Goal: Information Seeking & Learning: Learn about a topic

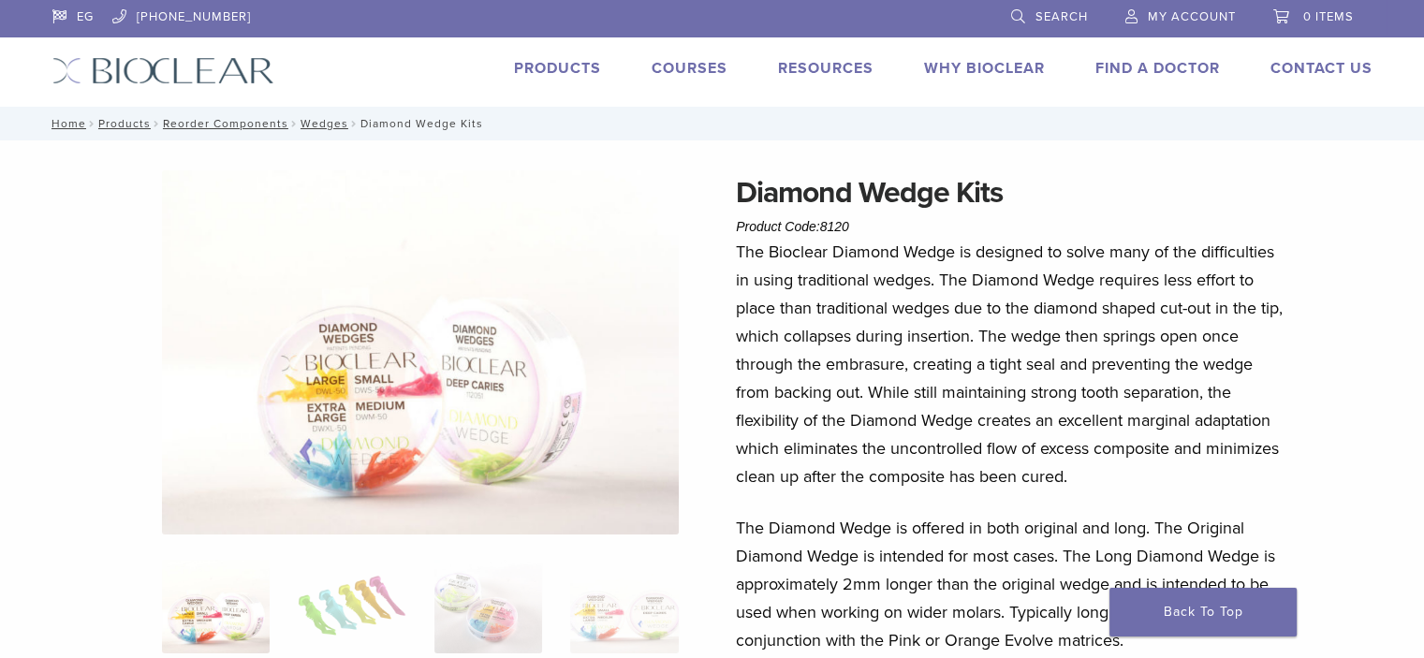
click at [738, 253] on p "The Bioclear Diamond Wedge is designed to solve many of the difficulties in usi…" at bounding box center [1011, 364] width 551 height 253
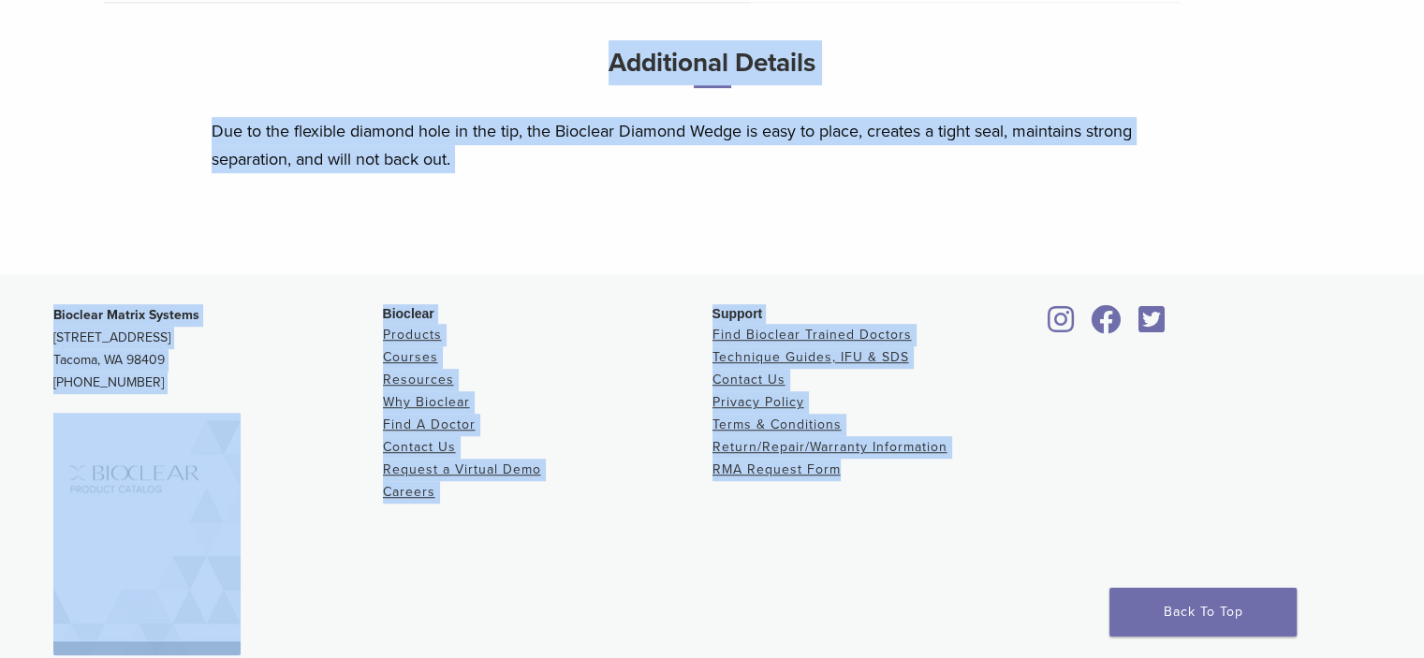
drag, startPoint x: 739, startPoint y: 249, endPoint x: 862, endPoint y: 656, distance: 424.5
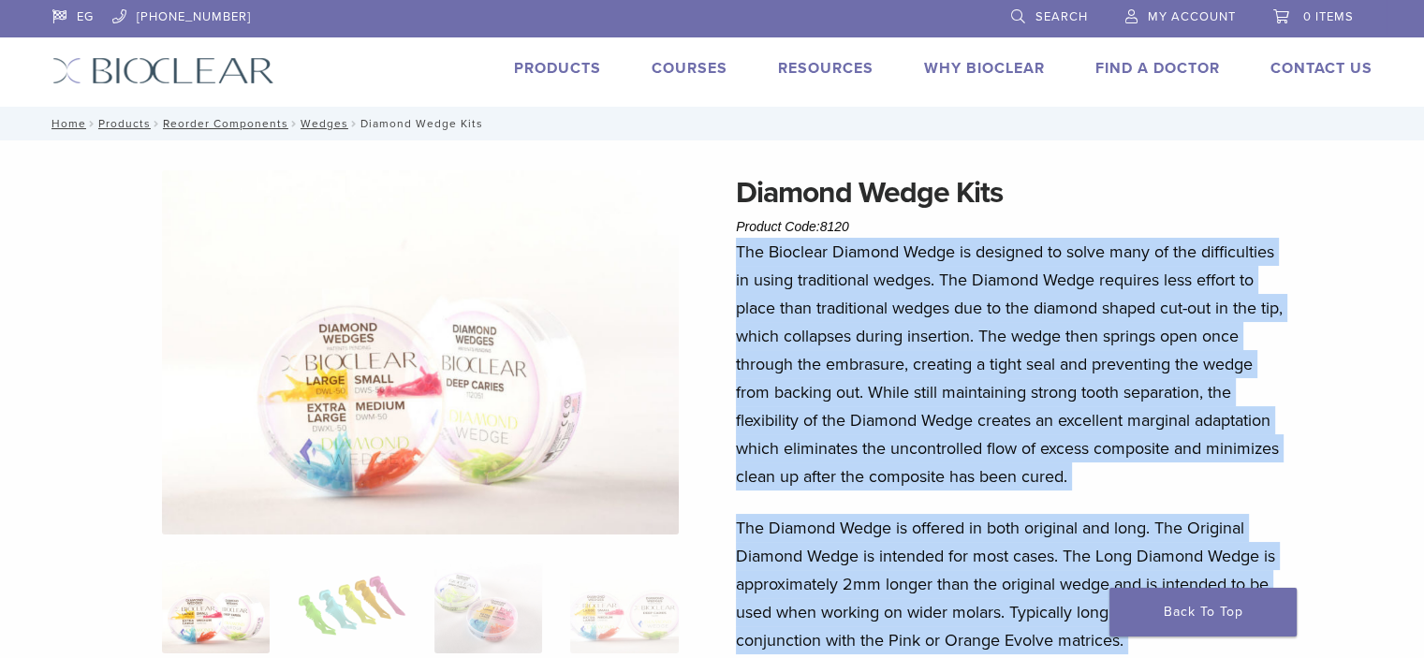
scroll to position [686, 0]
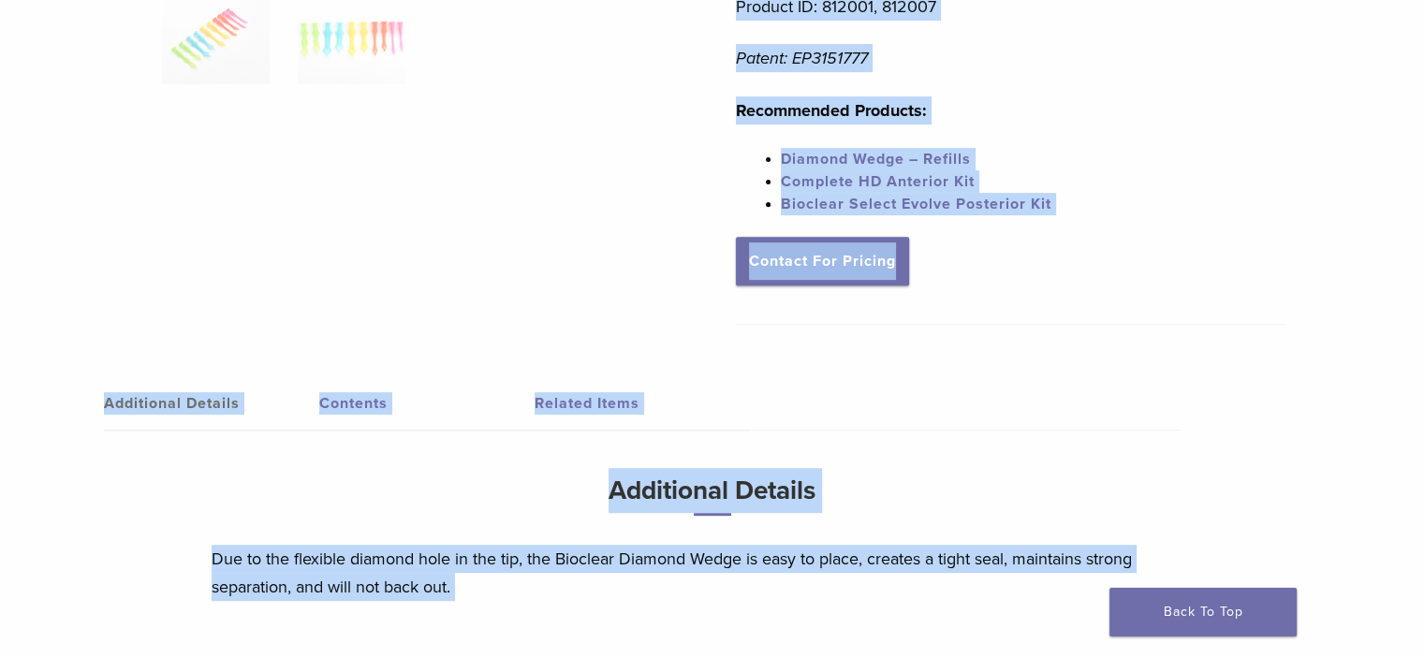
click at [893, 460] on div "Additional Details Contents Related Items Additional Details Due to the flexibl…" at bounding box center [712, 519] width 1320 height 363
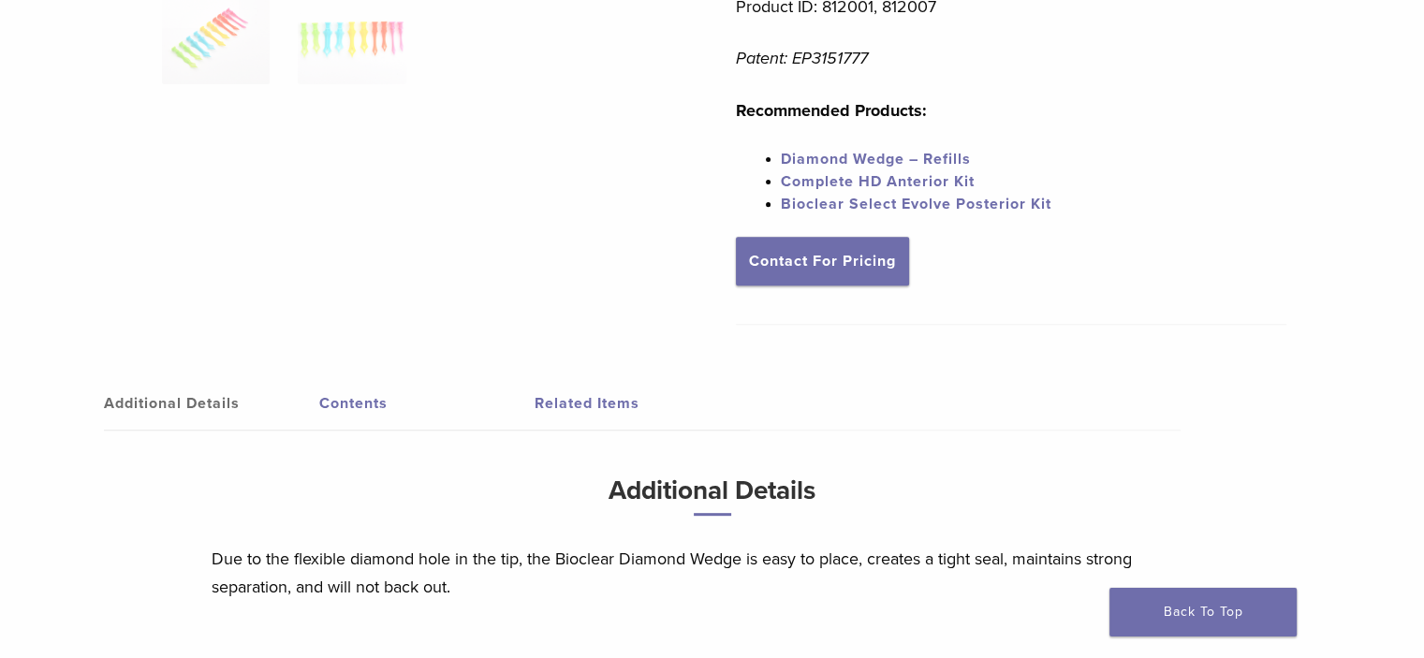
scroll to position [0, 0]
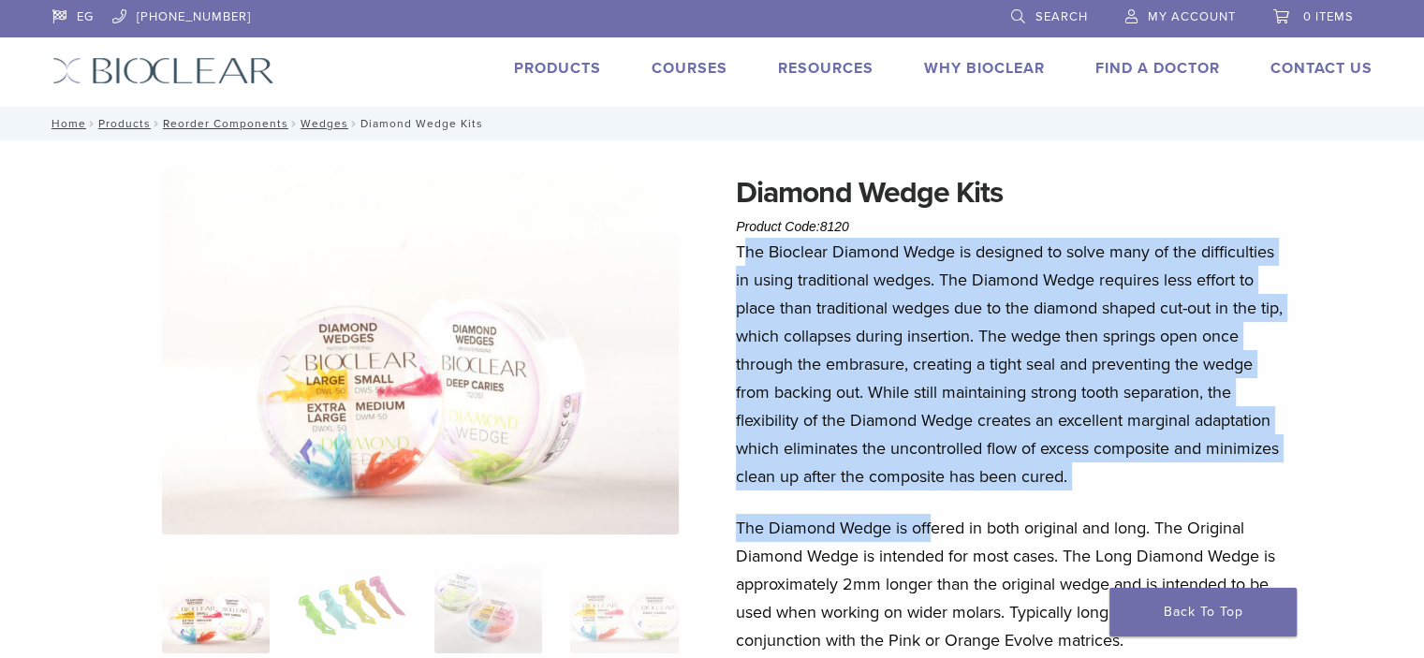
drag, startPoint x: 741, startPoint y: 254, endPoint x: 930, endPoint y: 538, distance: 341.8
click at [930, 538] on div "The Bioclear Diamond Wedge is designed to solve many of the difficulties in usi…" at bounding box center [1011, 580] width 551 height 685
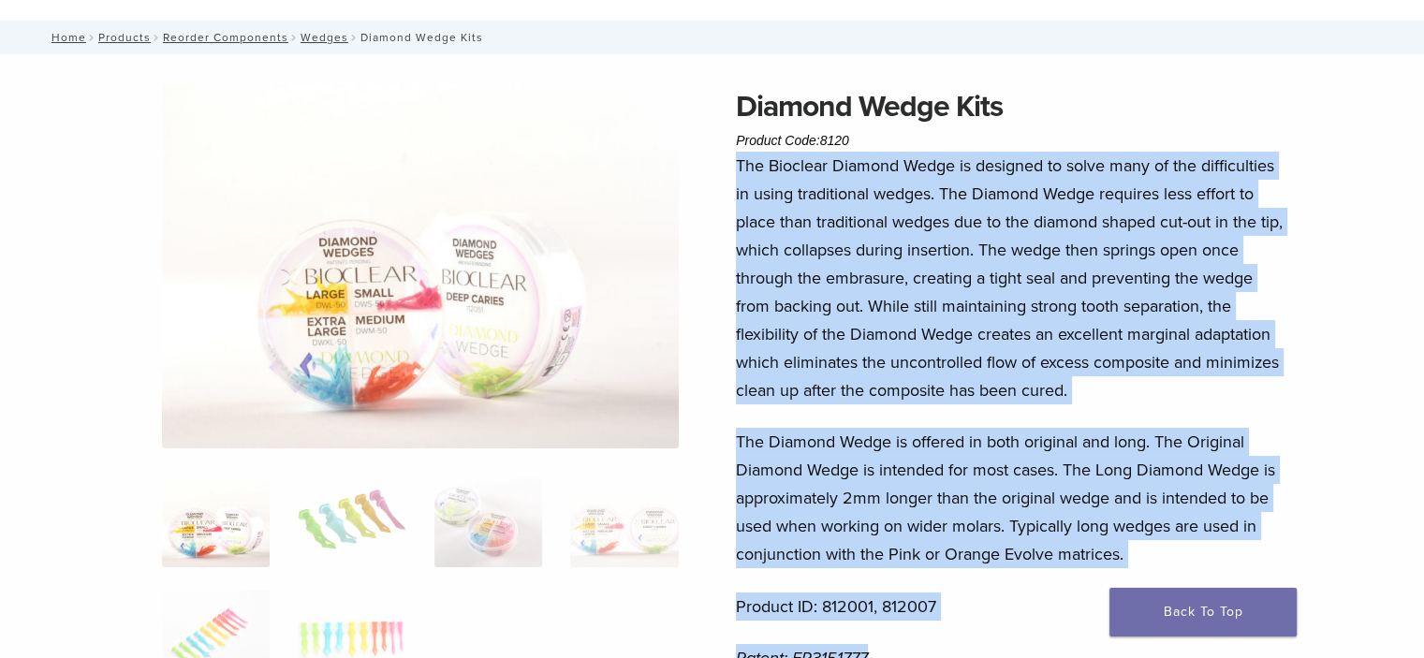
scroll to position [187, 0]
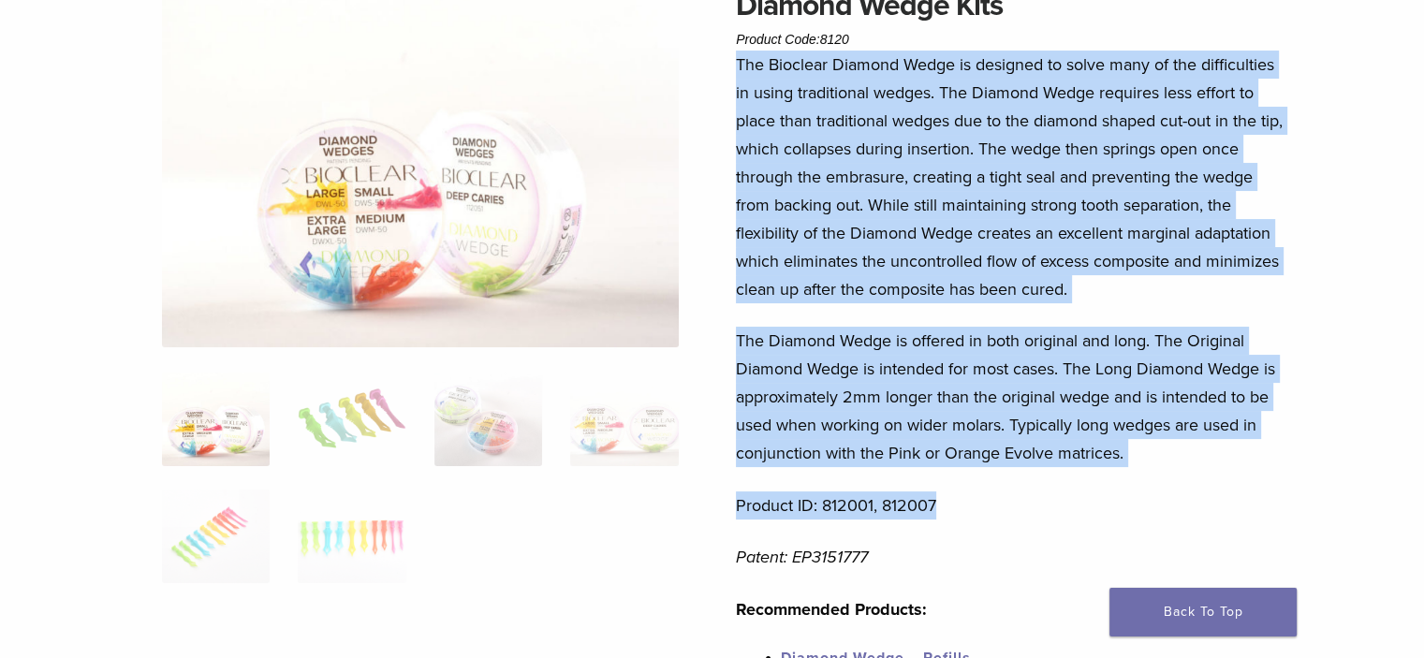
drag, startPoint x: 737, startPoint y: 243, endPoint x: 983, endPoint y: 469, distance: 334.0
click at [983, 469] on div "The Bioclear Diamond Wedge is designed to solve many of the difficulties in usi…" at bounding box center [1011, 393] width 551 height 685
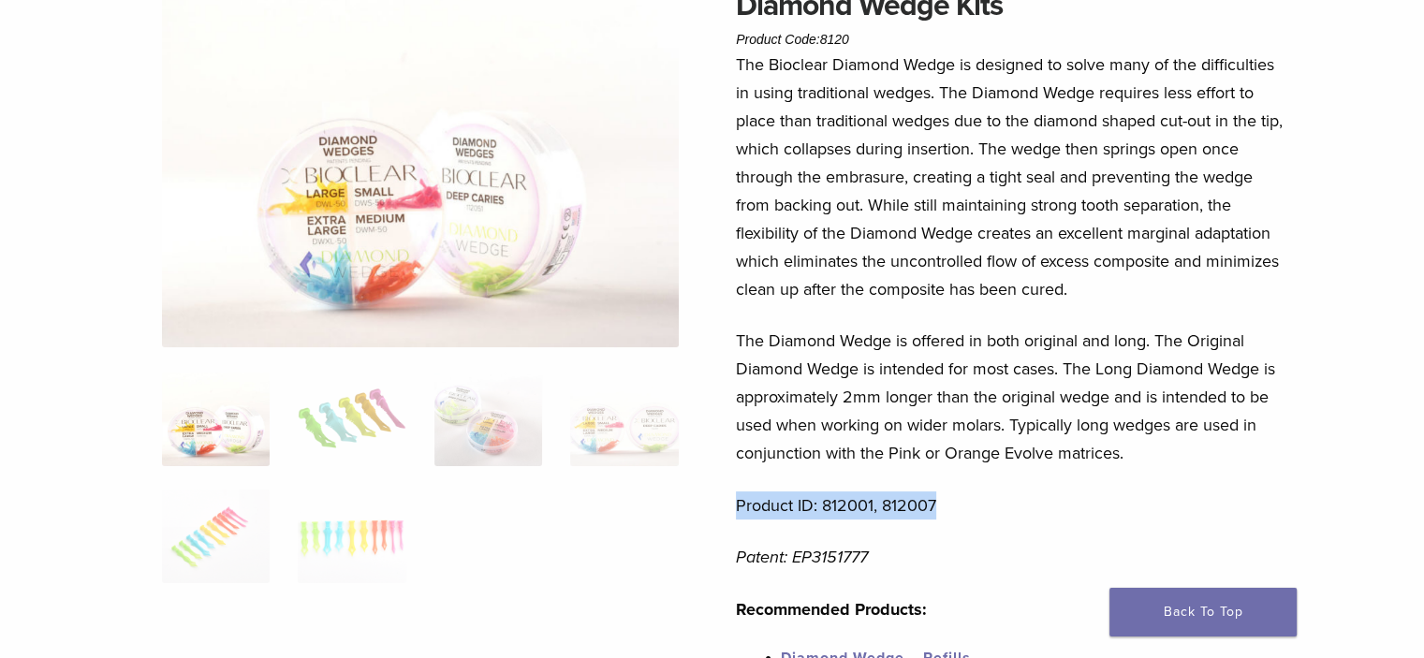
click at [983, 467] on div "The Bioclear Diamond Wedge is designed to solve many of the difficulties in usi…" at bounding box center [1011, 393] width 551 height 685
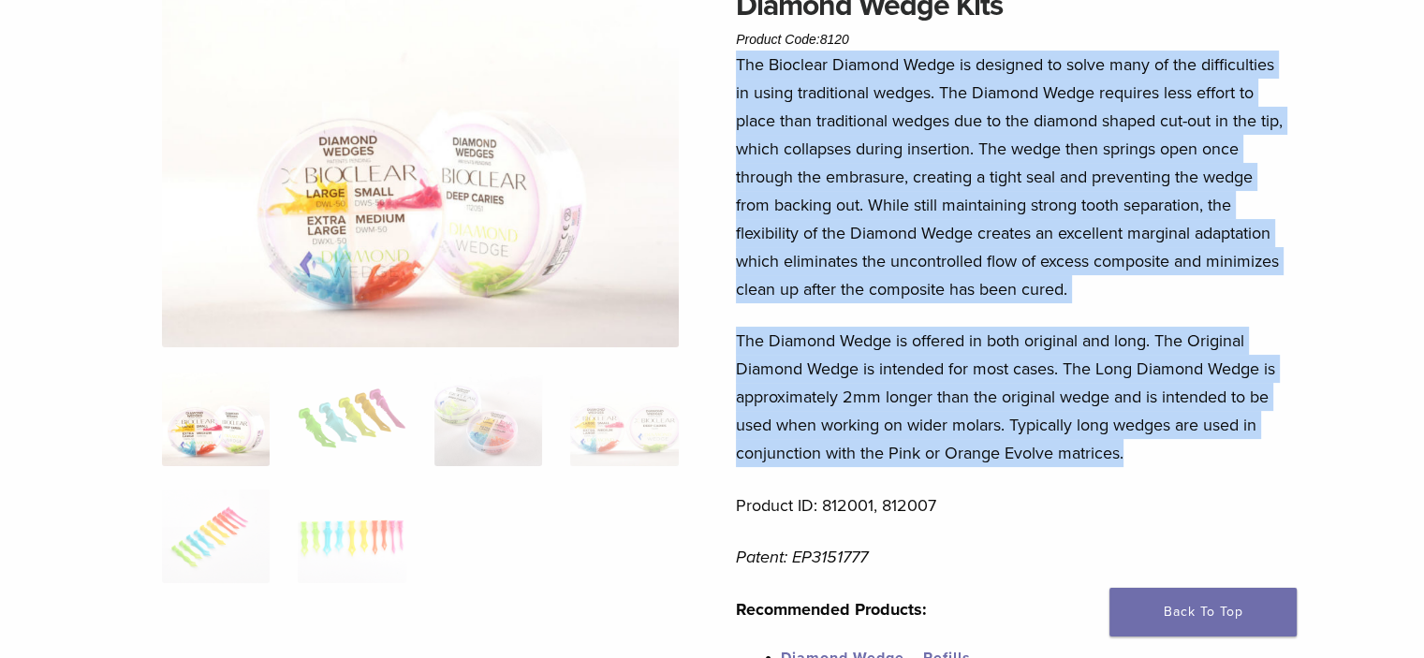
drag, startPoint x: 1143, startPoint y: 456, endPoint x: 735, endPoint y: 72, distance: 560.4
click at [736, 72] on div "The Bioclear Diamond Wedge is designed to solve many of the difficulties in usi…" at bounding box center [1011, 393] width 551 height 685
copy div "The Bioclear Diamond Wedge is designed to solve many of the difficulties in usi…"
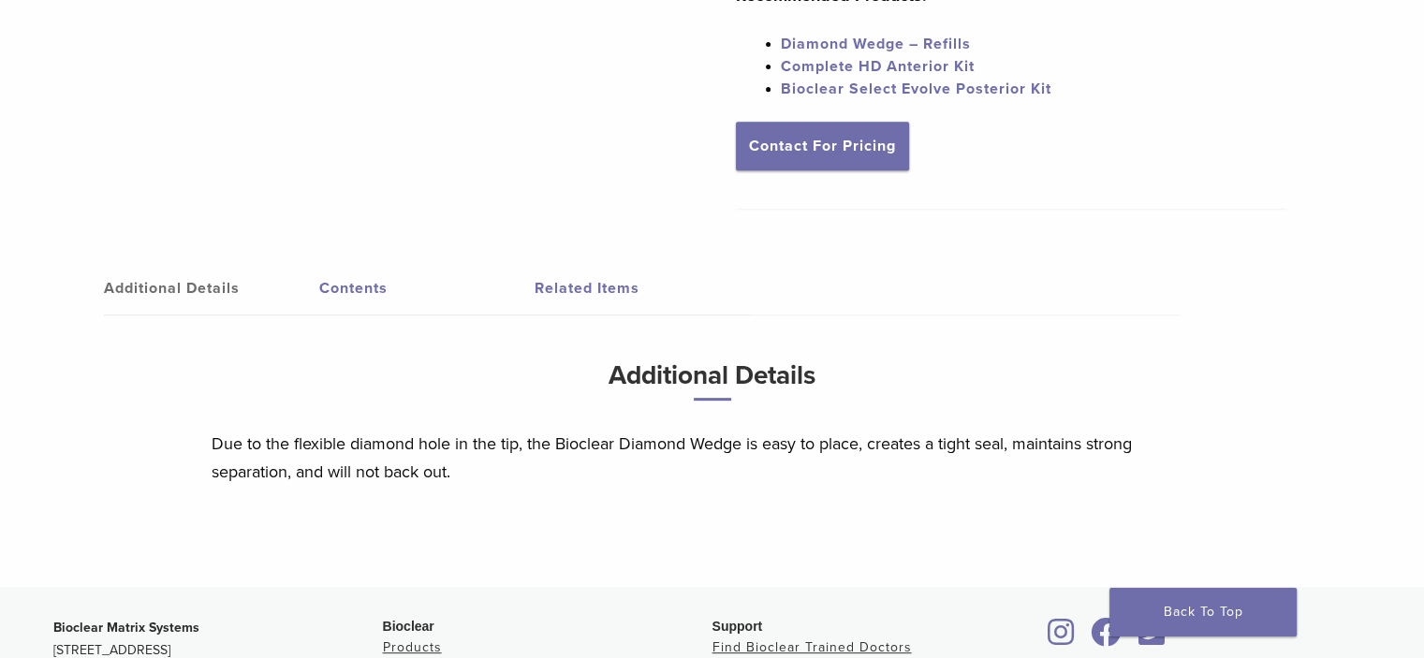
scroll to position [857, 0]
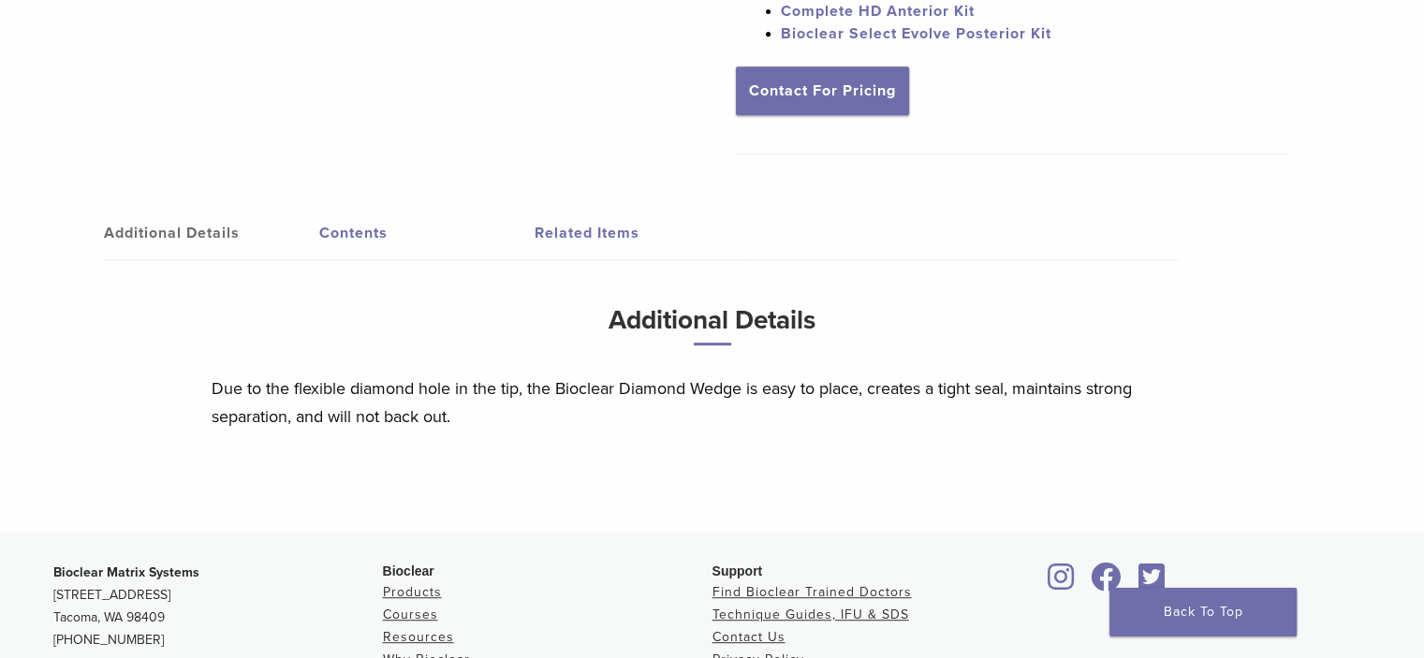
click at [345, 239] on link "Contents" at bounding box center [426, 233] width 215 height 52
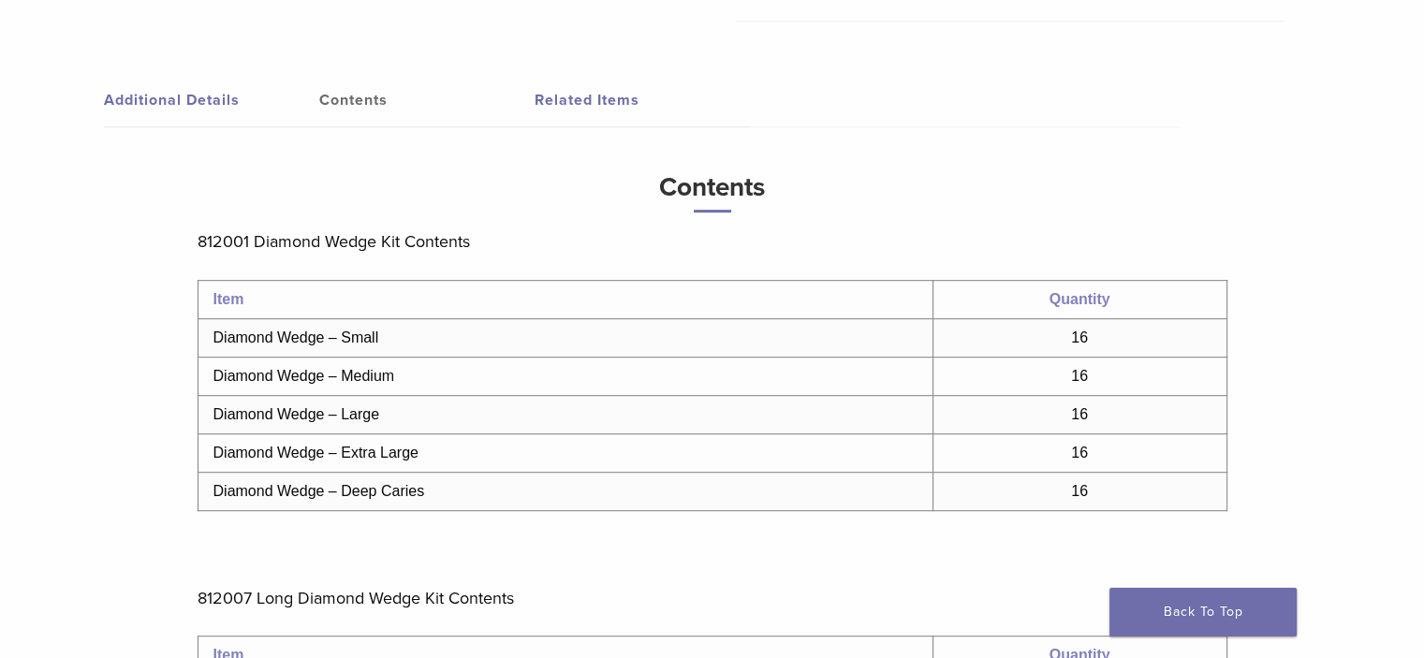
scroll to position [920, 0]
